Goal: Task Accomplishment & Management: Use online tool/utility

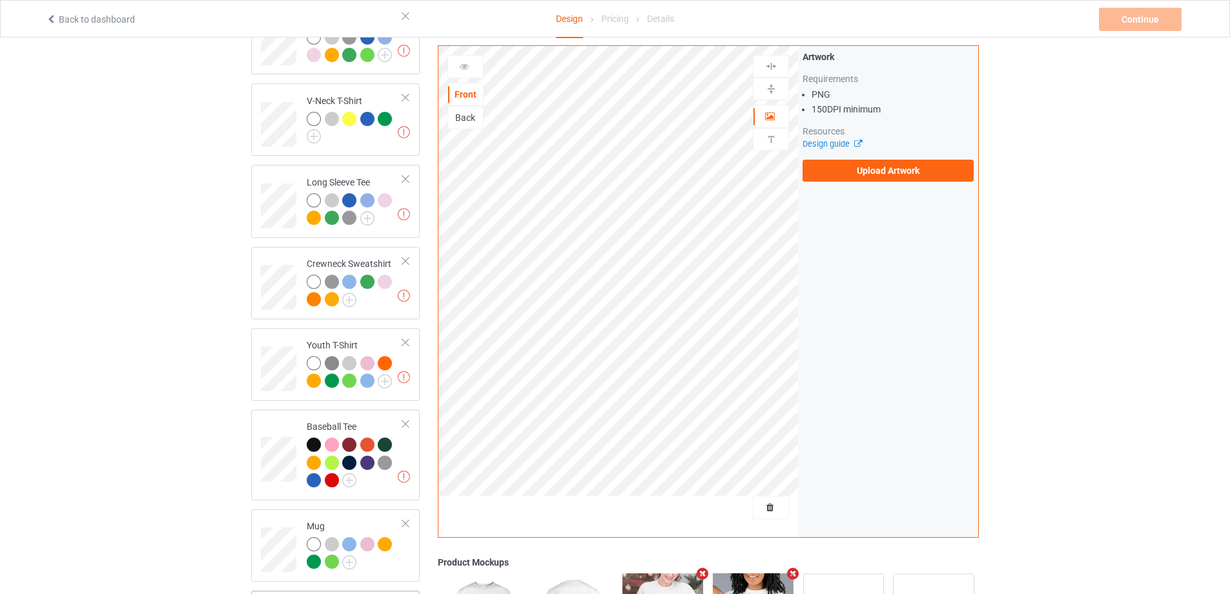
scroll to position [646, 0]
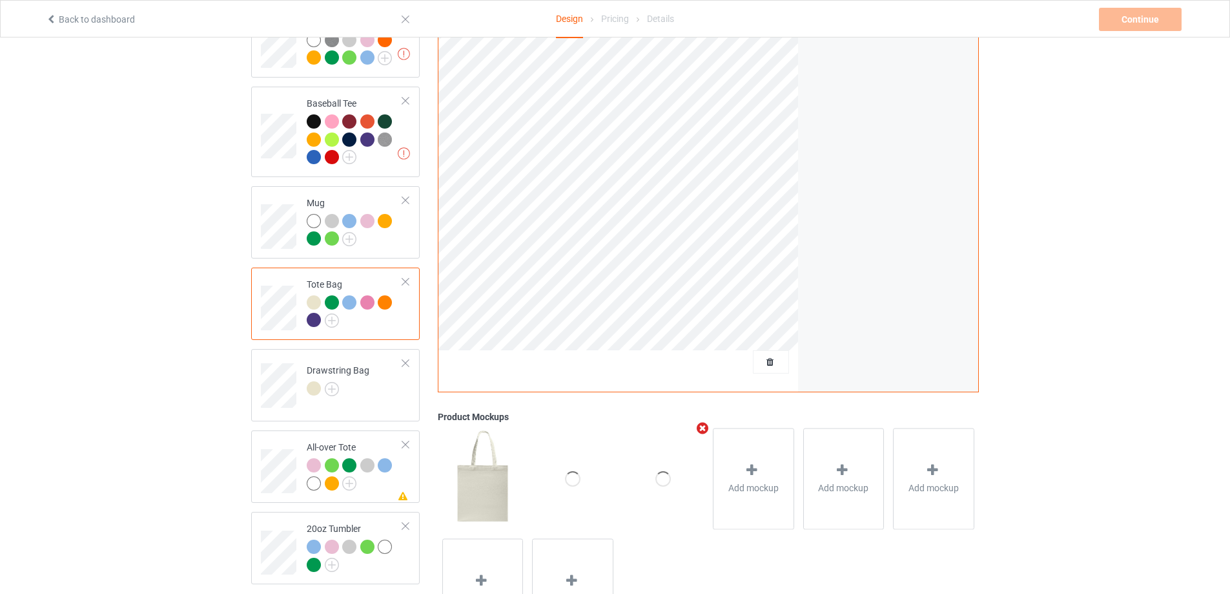
scroll to position [452, 0]
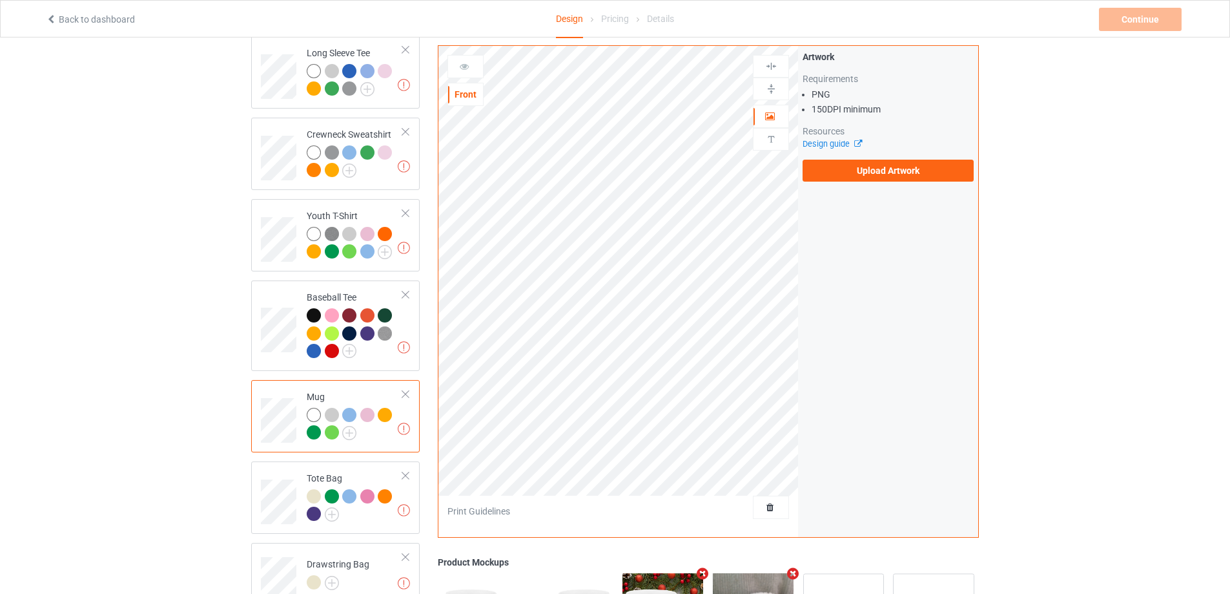
scroll to position [711, 0]
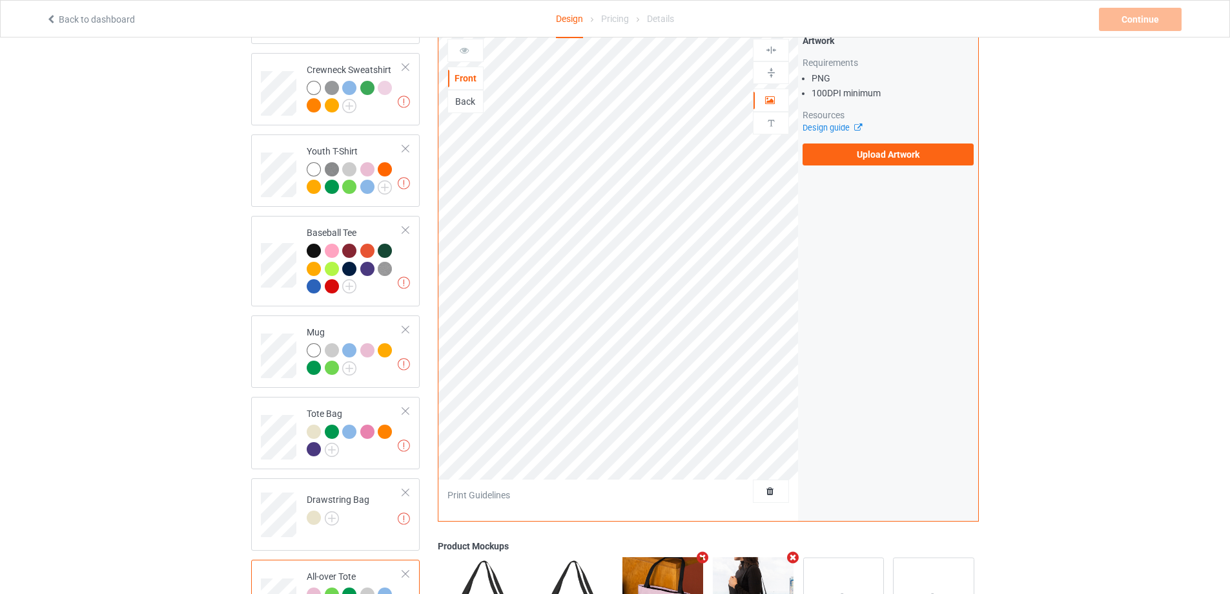
scroll to position [719, 0]
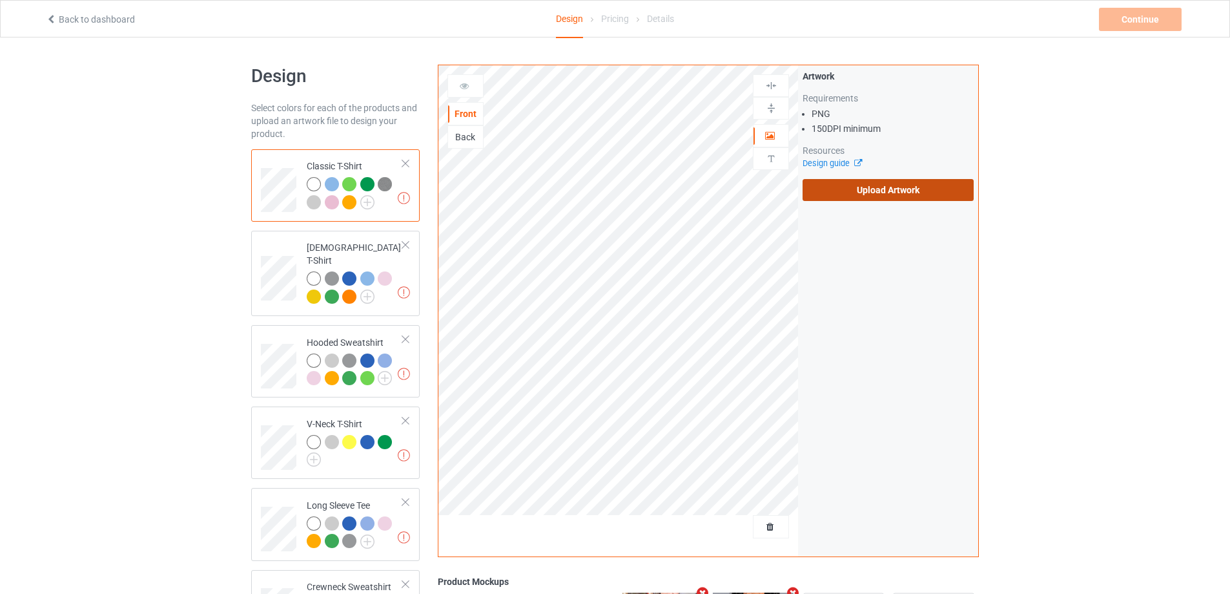
click at [906, 192] on label "Upload Artwork" at bounding box center [888, 190] width 171 height 22
click at [0, 0] on input "Upload Artwork" at bounding box center [0, 0] width 0 height 0
click at [898, 191] on label "Upload Artwork" at bounding box center [888, 190] width 171 height 22
click at [0, 0] on input "Upload Artwork" at bounding box center [0, 0] width 0 height 0
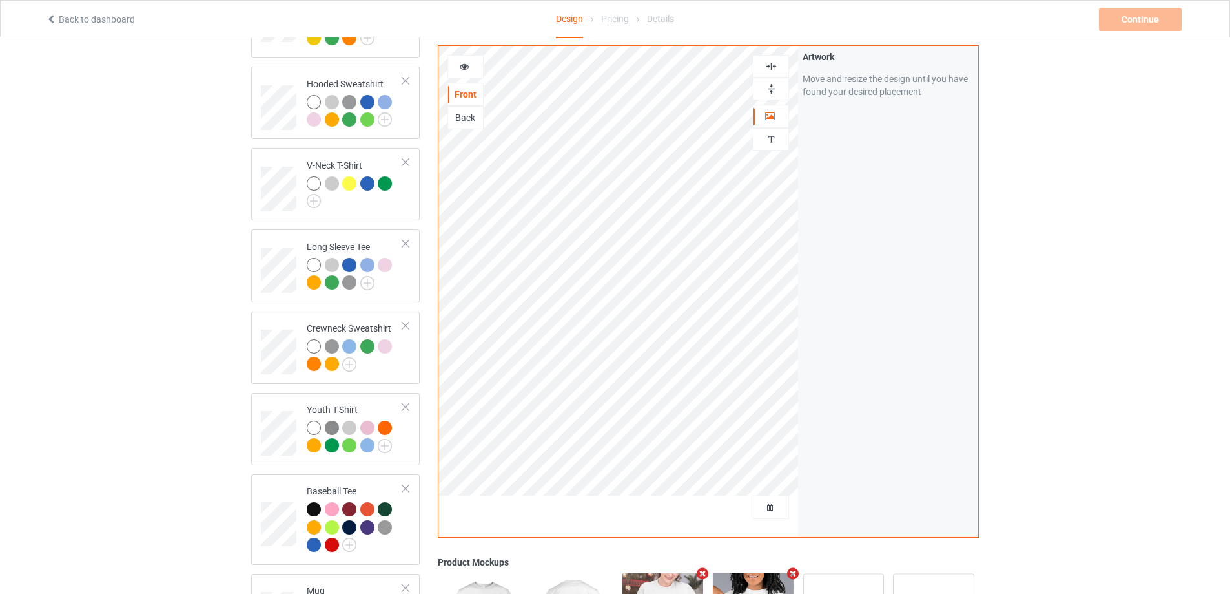
scroll to position [452, 0]
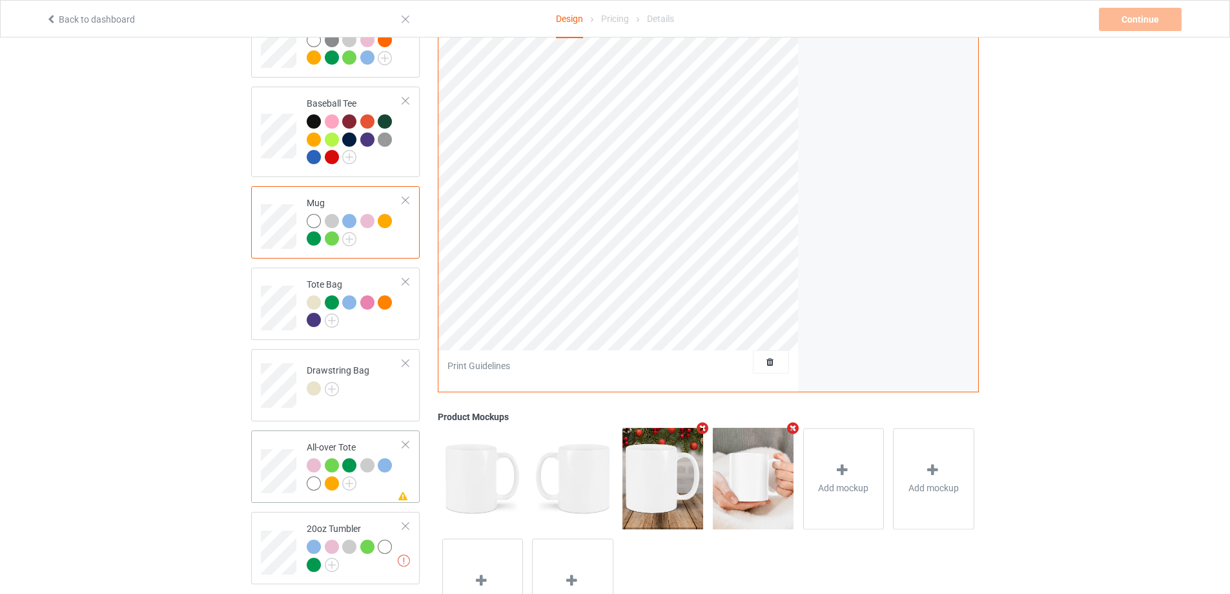
scroll to position [719, 0]
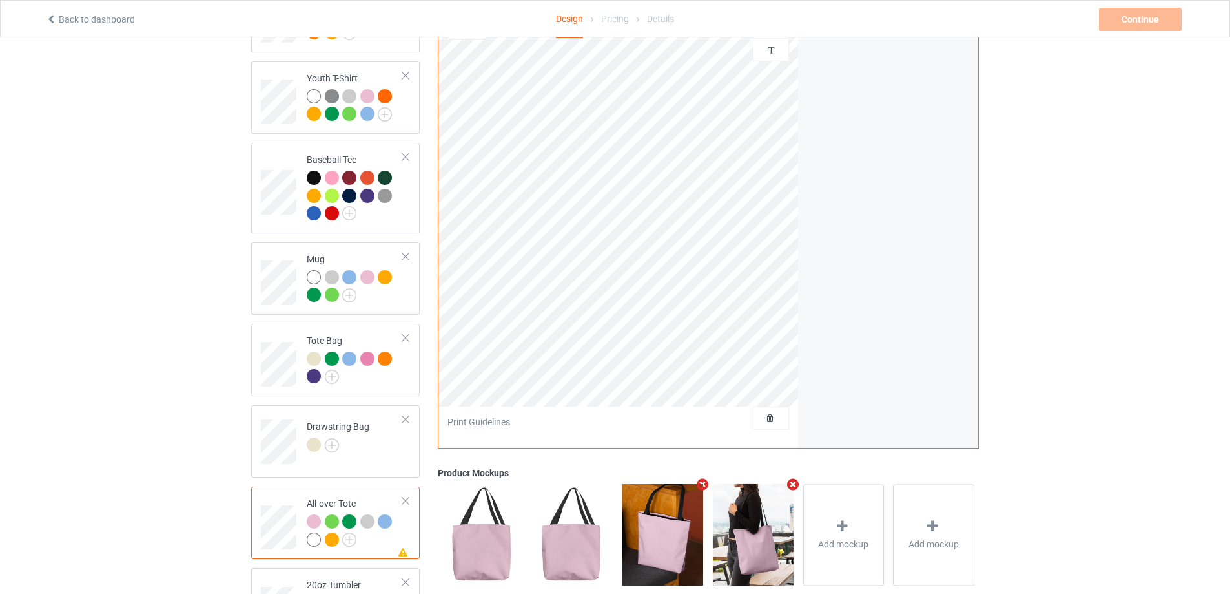
scroll to position [719, 0]
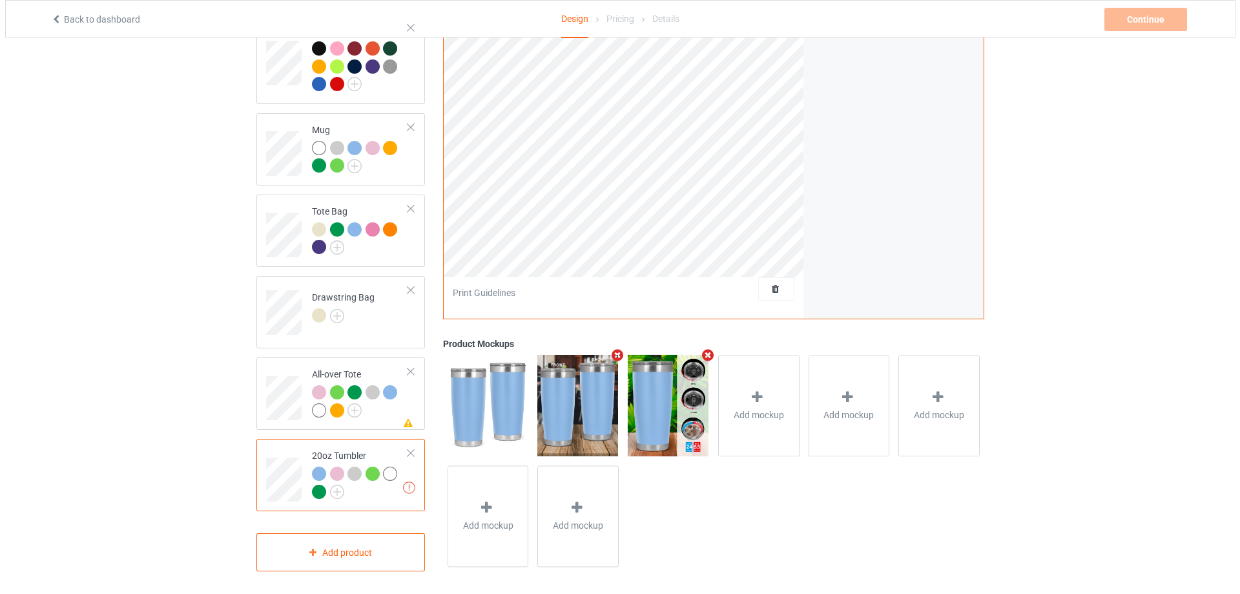
scroll to position [525, 0]
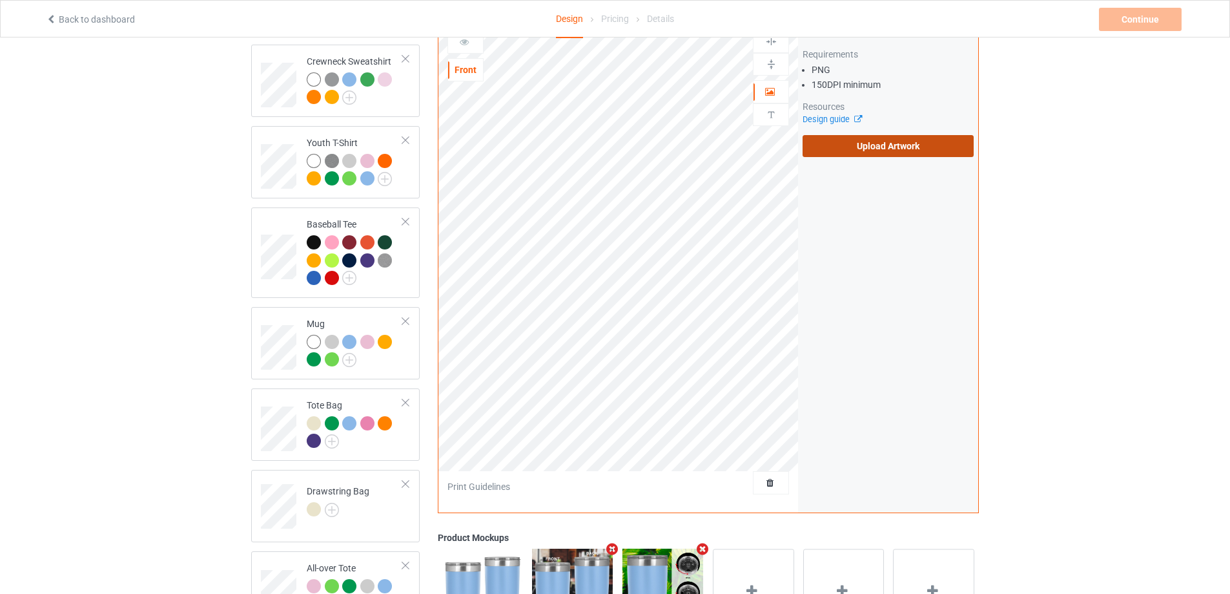
drag, startPoint x: 887, startPoint y: 136, endPoint x: 835, endPoint y: 143, distance: 52.3
click at [884, 137] on label "Upload Artwork" at bounding box center [888, 146] width 171 height 22
click at [874, 136] on label "Upload Artwork" at bounding box center [888, 146] width 171 height 22
click at [0, 0] on input "Upload Artwork" at bounding box center [0, 0] width 0 height 0
